Goal: Find specific page/section: Find specific page/section

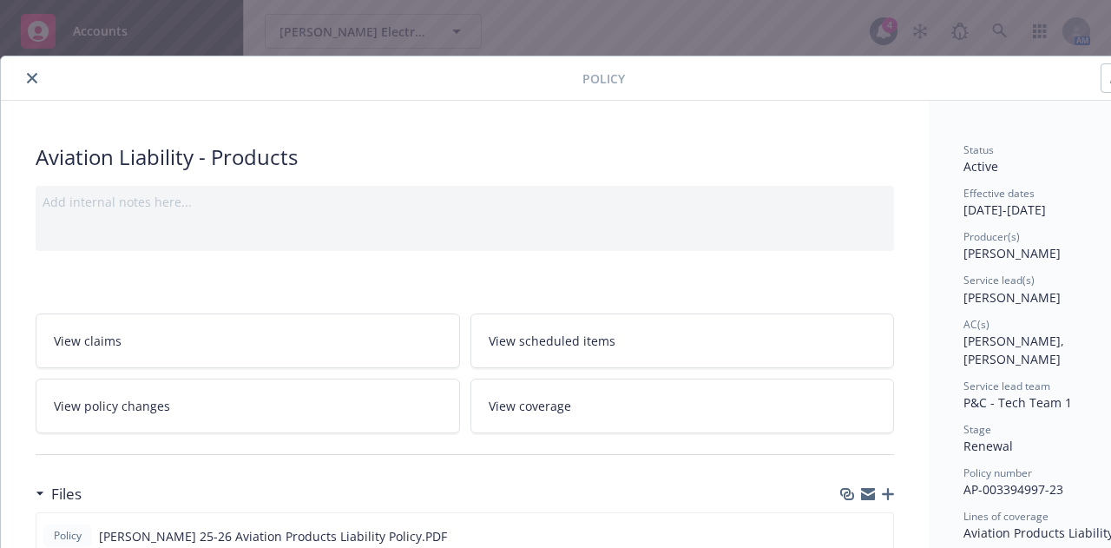
scroll to position [52, 0]
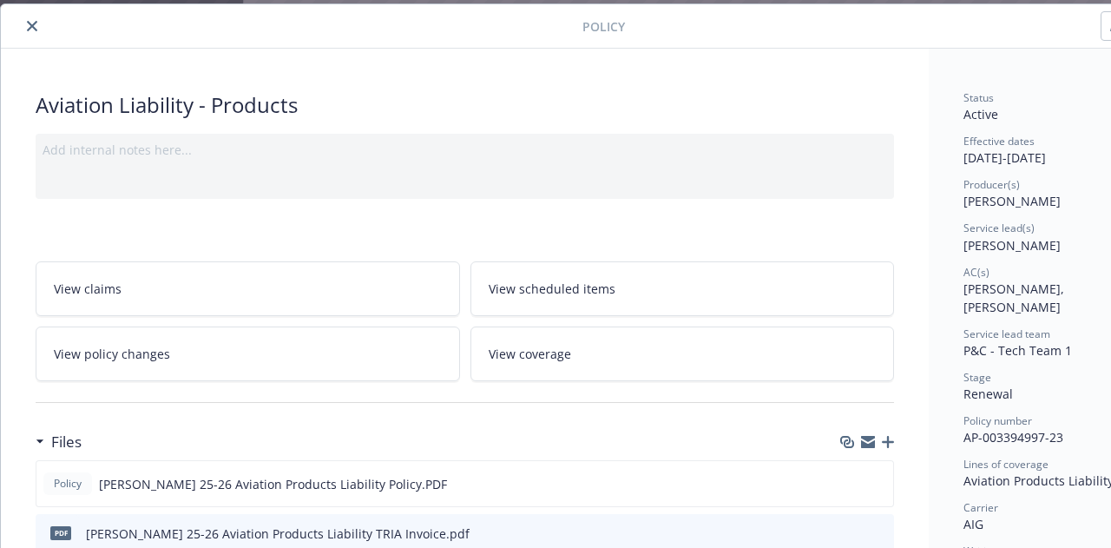
click at [33, 25] on icon "close" at bounding box center [32, 26] width 10 height 10
